Goal: Information Seeking & Learning: Understand process/instructions

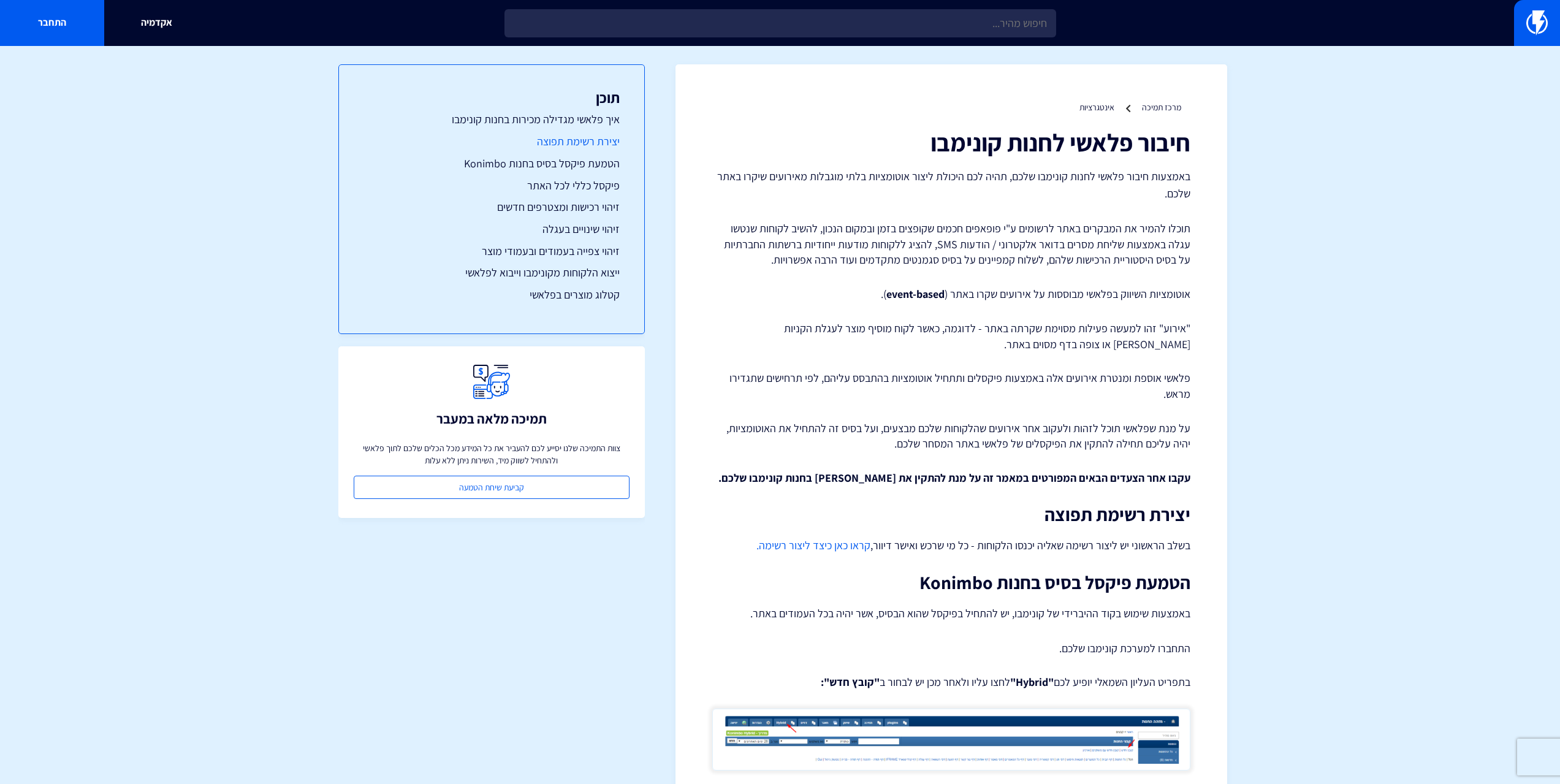
click at [587, 141] on link "יצירת רשימת תפוצה" at bounding box center [491, 141] width 256 height 16
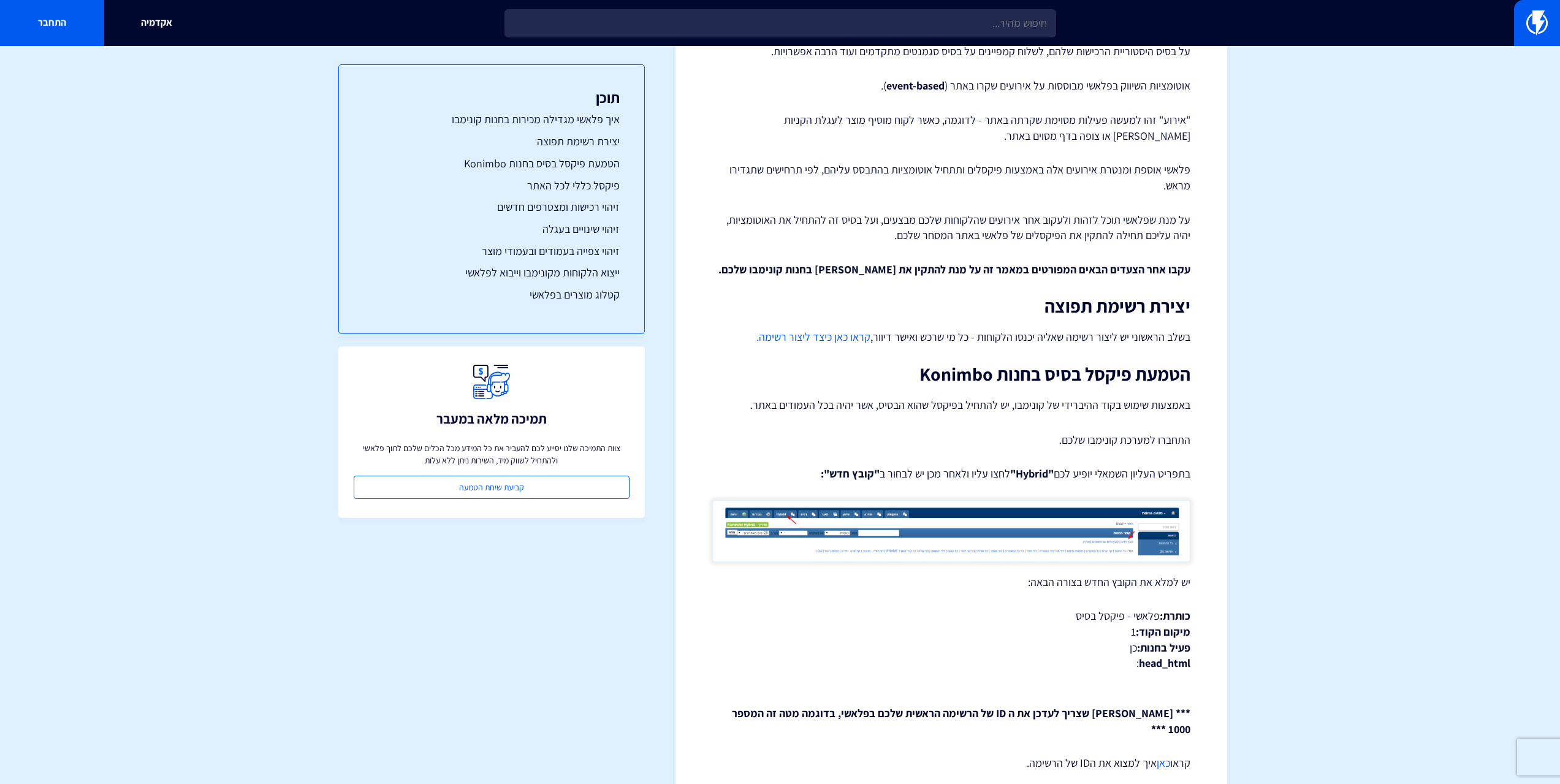
scroll to position [45, 0]
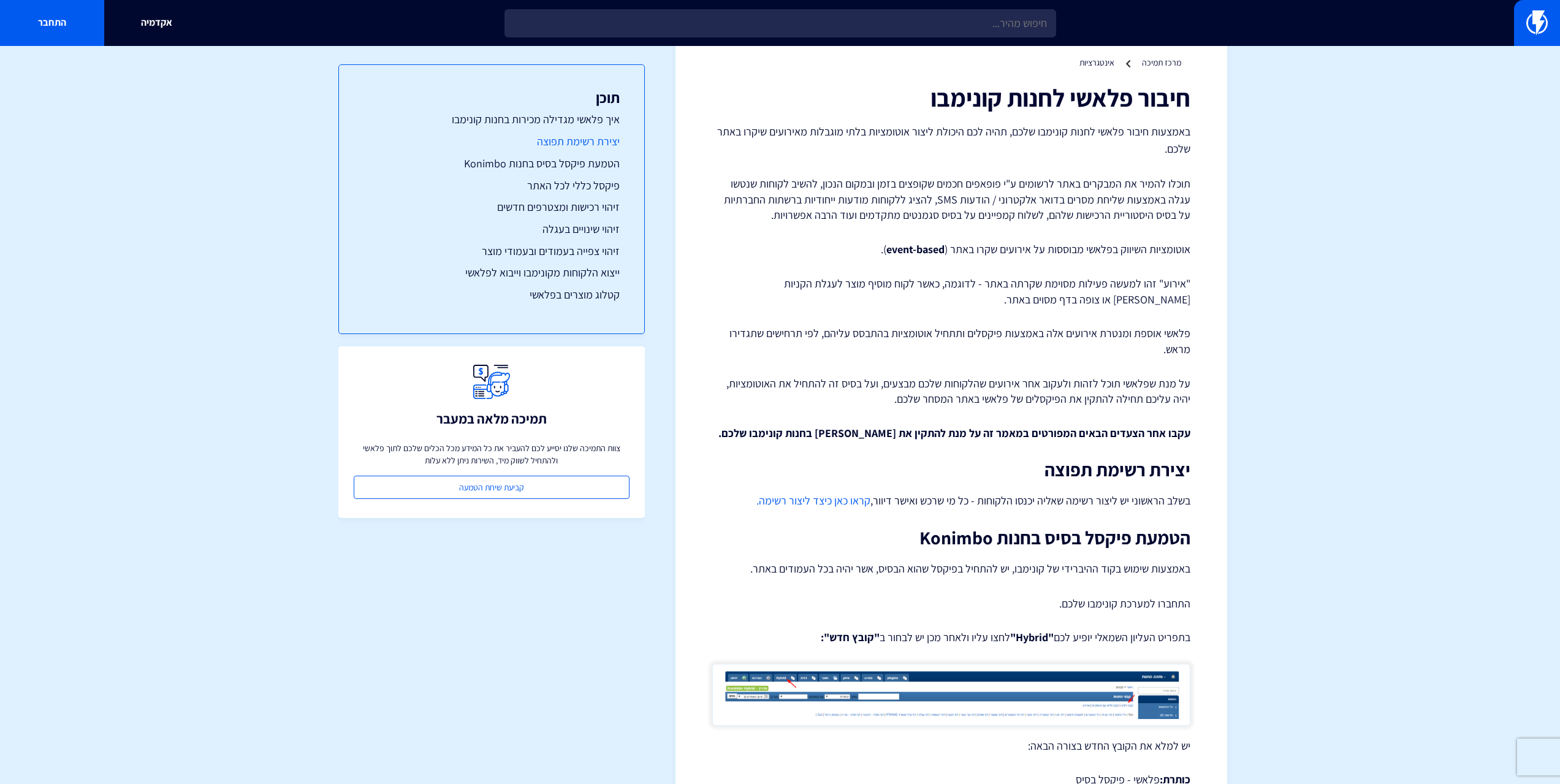
click at [607, 143] on link "יצירת רשימת תפוצה" at bounding box center [491, 141] width 256 height 16
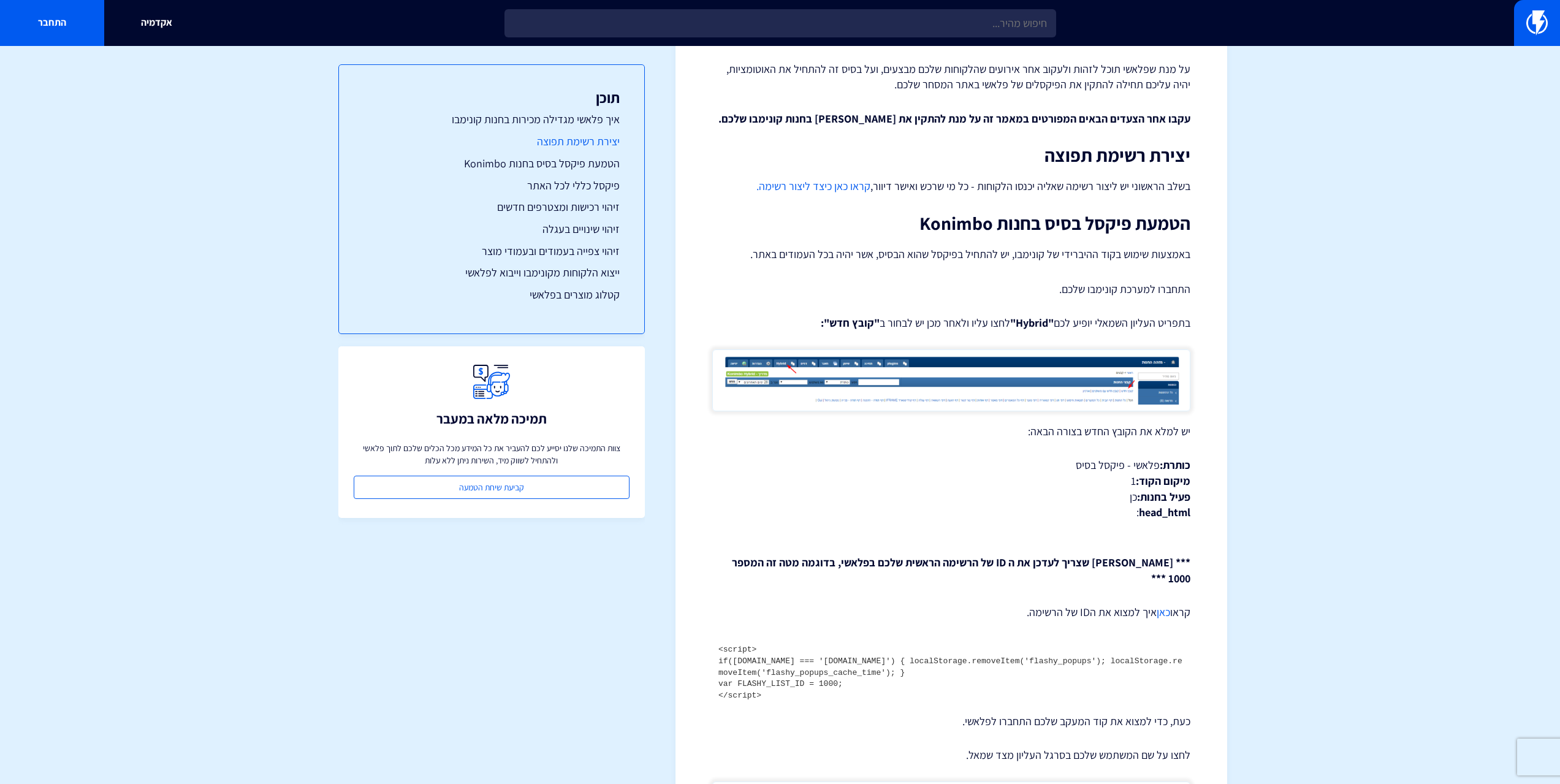
scroll to position [412, 0]
